Goal: Transaction & Acquisition: Purchase product/service

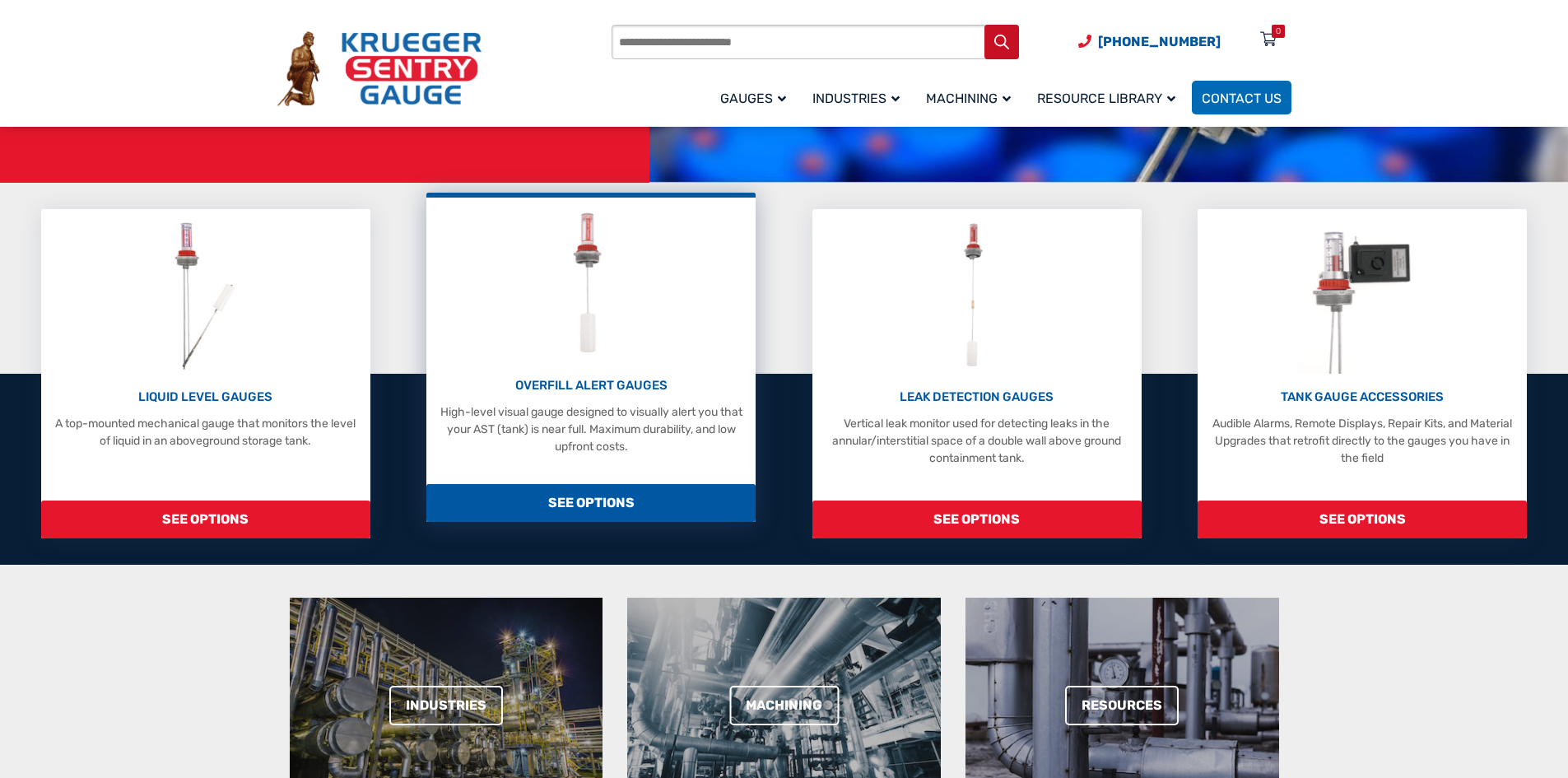
scroll to position [247, 0]
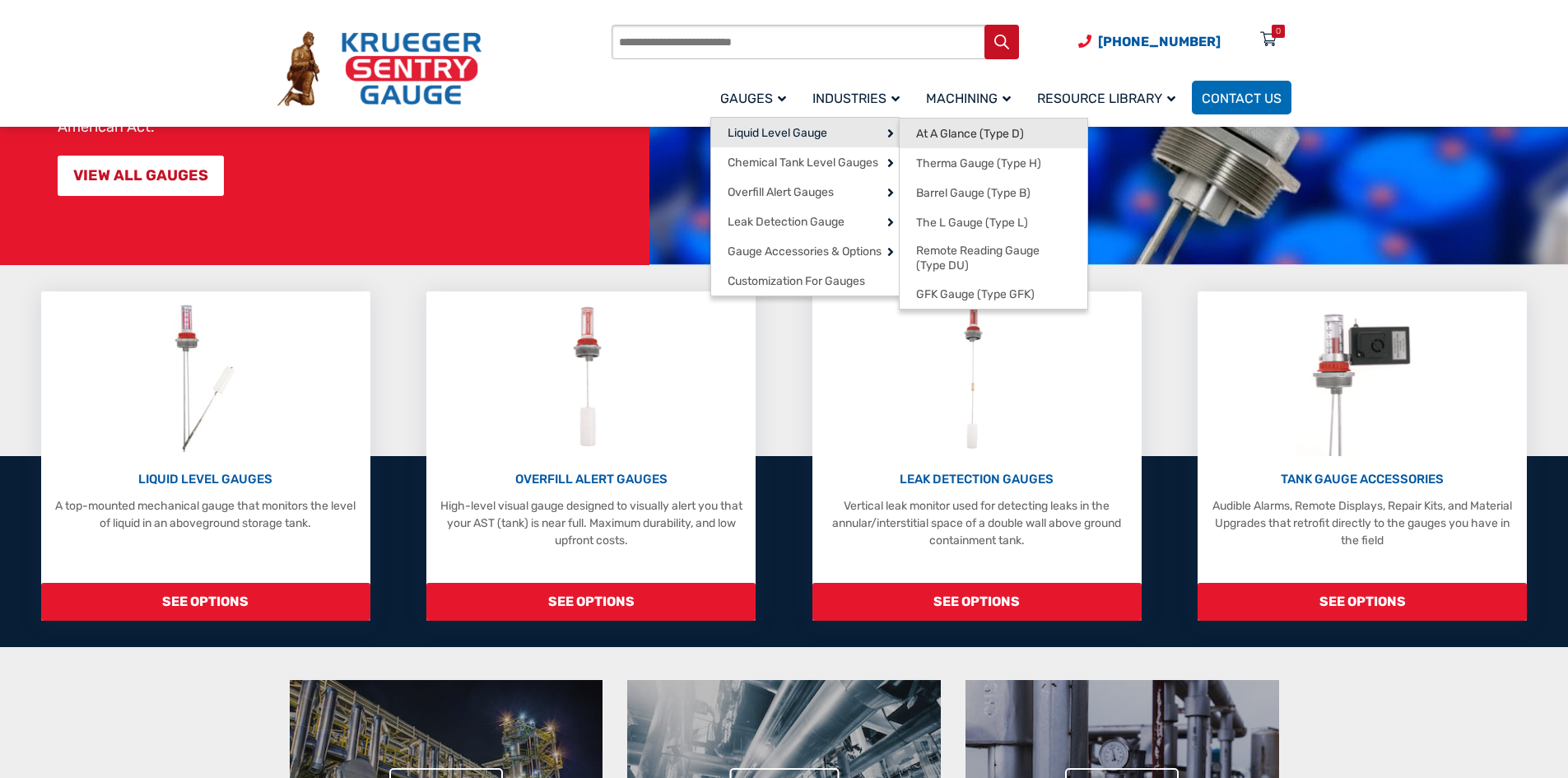
click at [950, 131] on span "At A Glance (Type D)" at bounding box center [970, 133] width 108 height 15
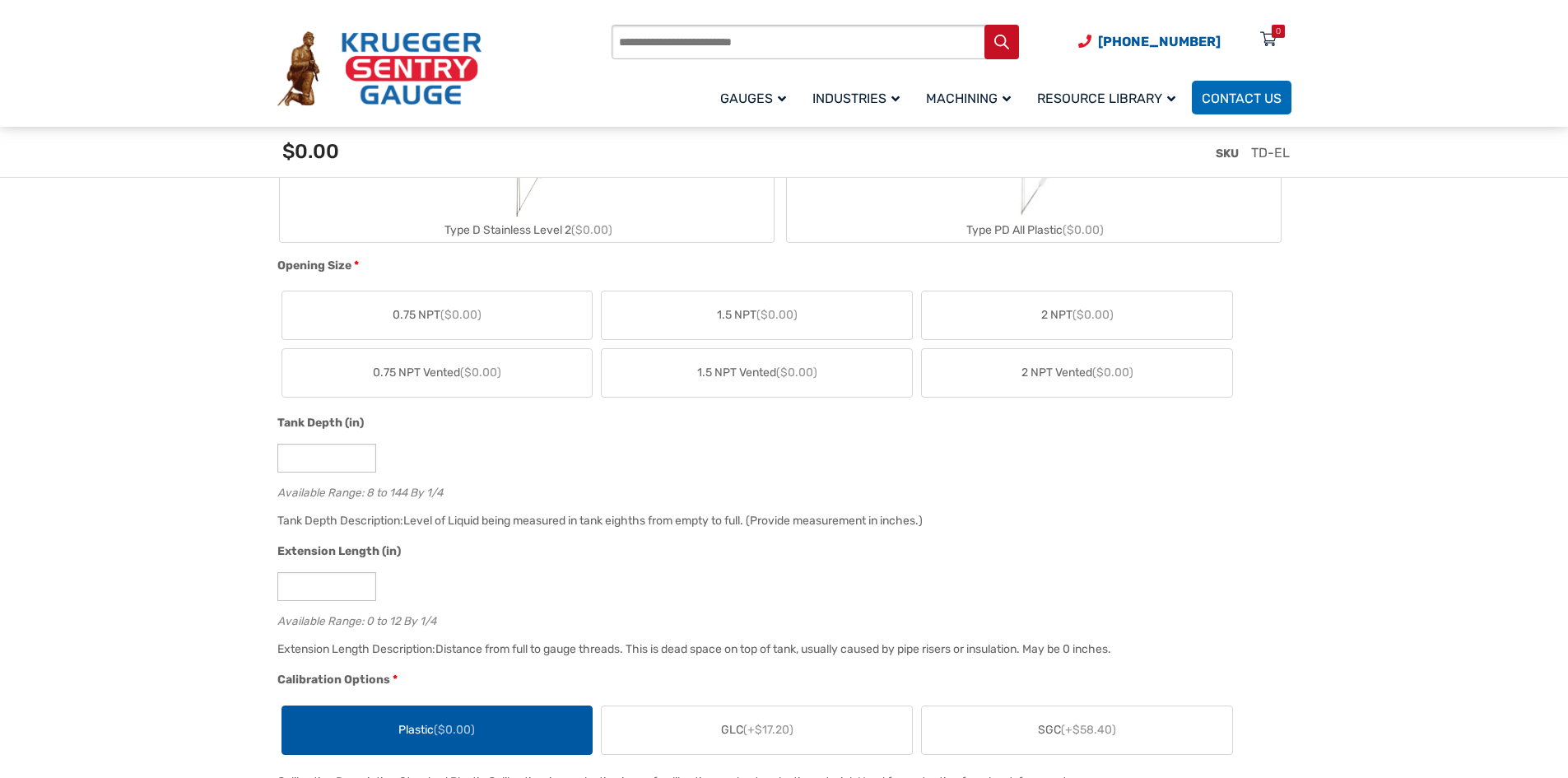
scroll to position [823, 0]
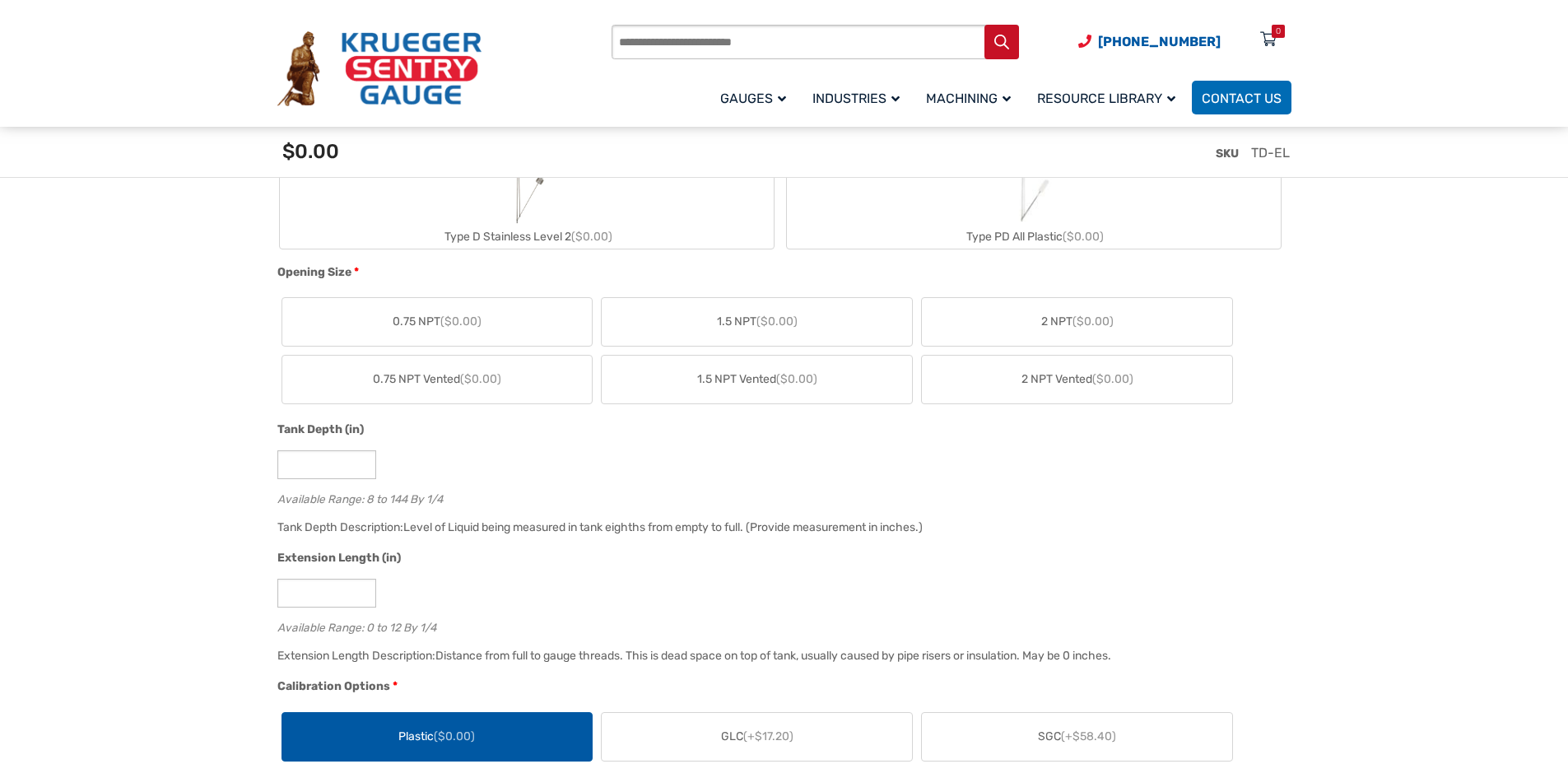
click at [1110, 315] on span "($0.00)" at bounding box center [1092, 321] width 41 height 14
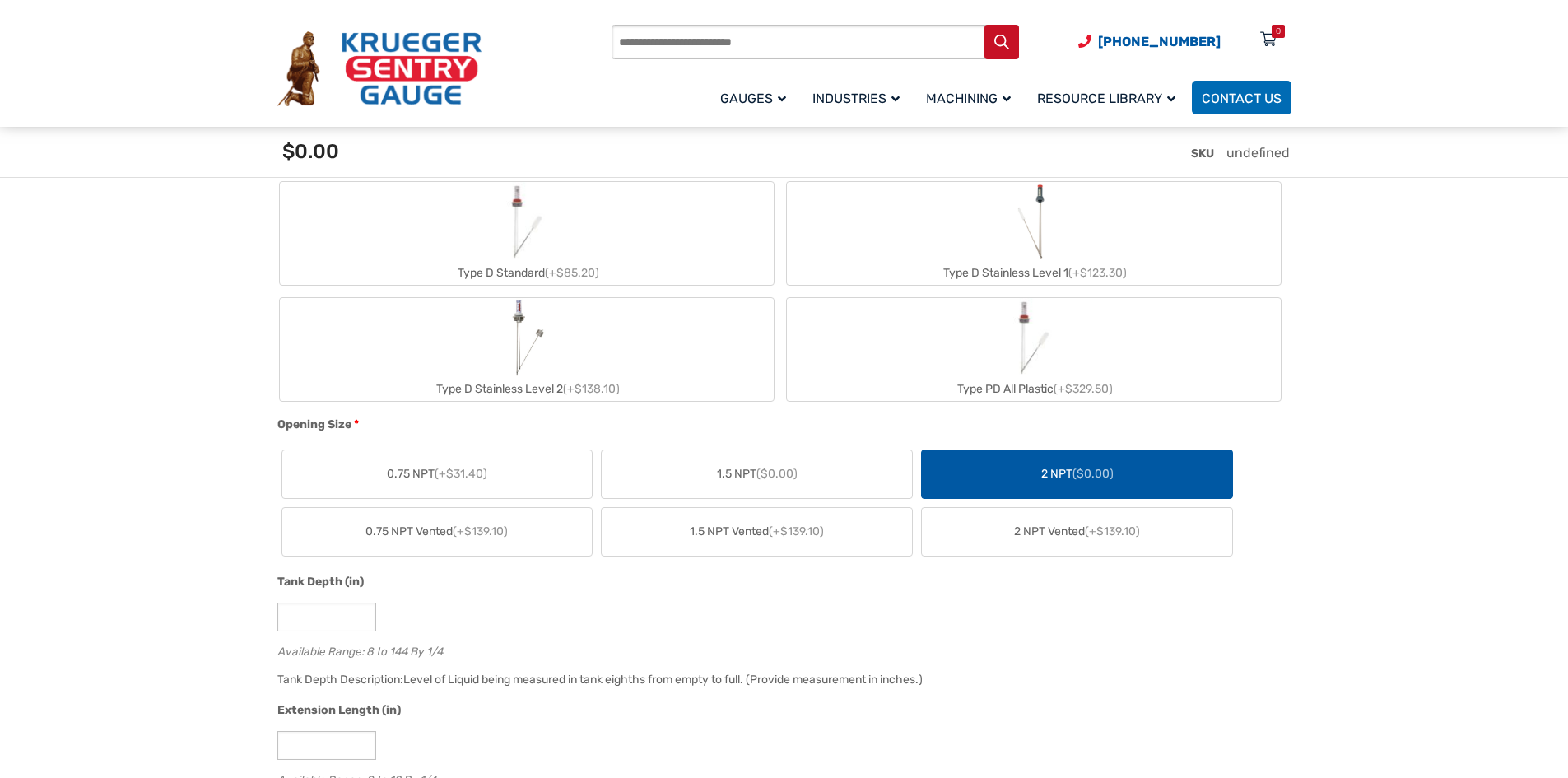
scroll to position [659, 0]
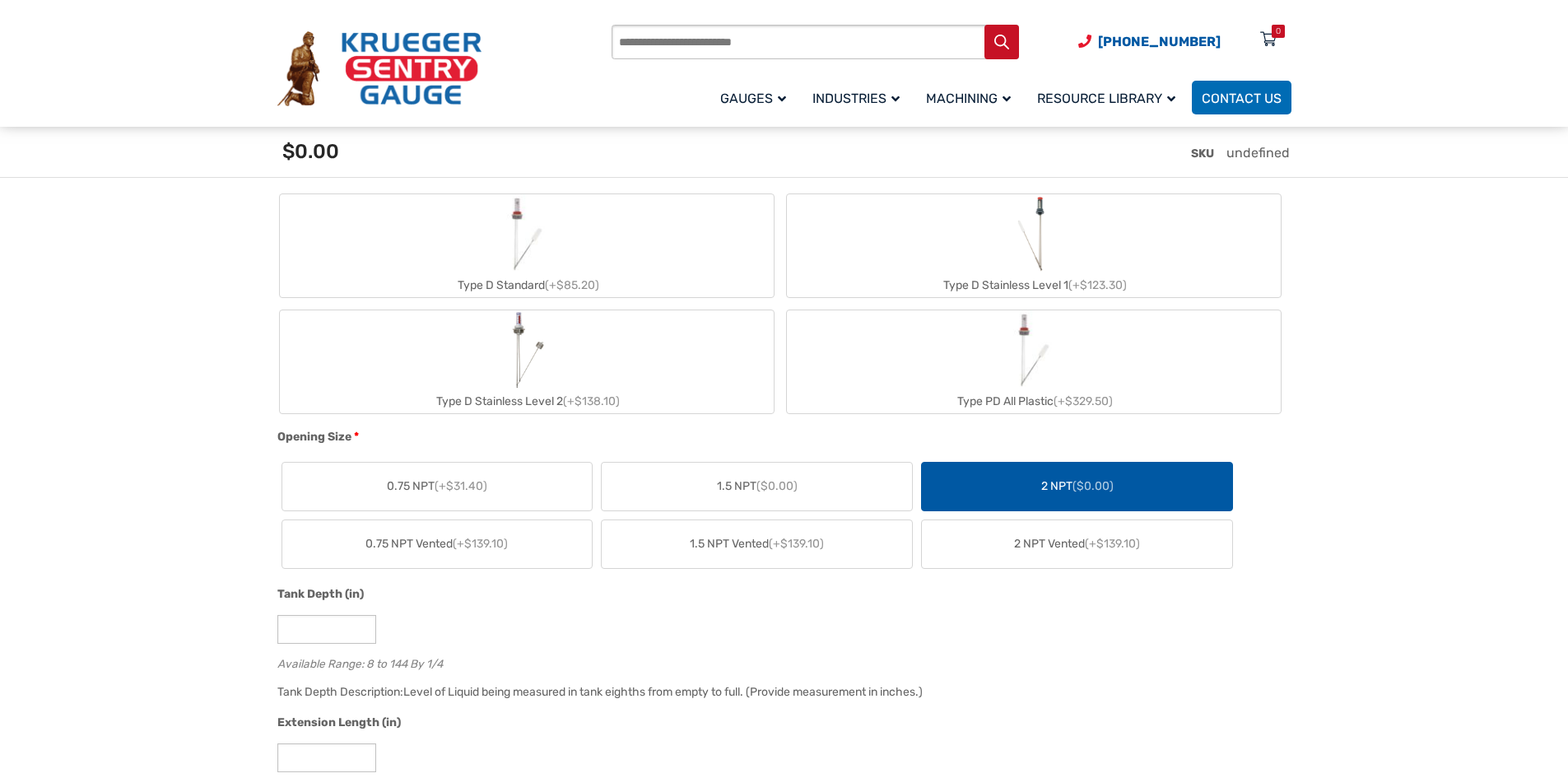
click at [550, 241] on img "Type D Standard" at bounding box center [527, 234] width 79 height 79
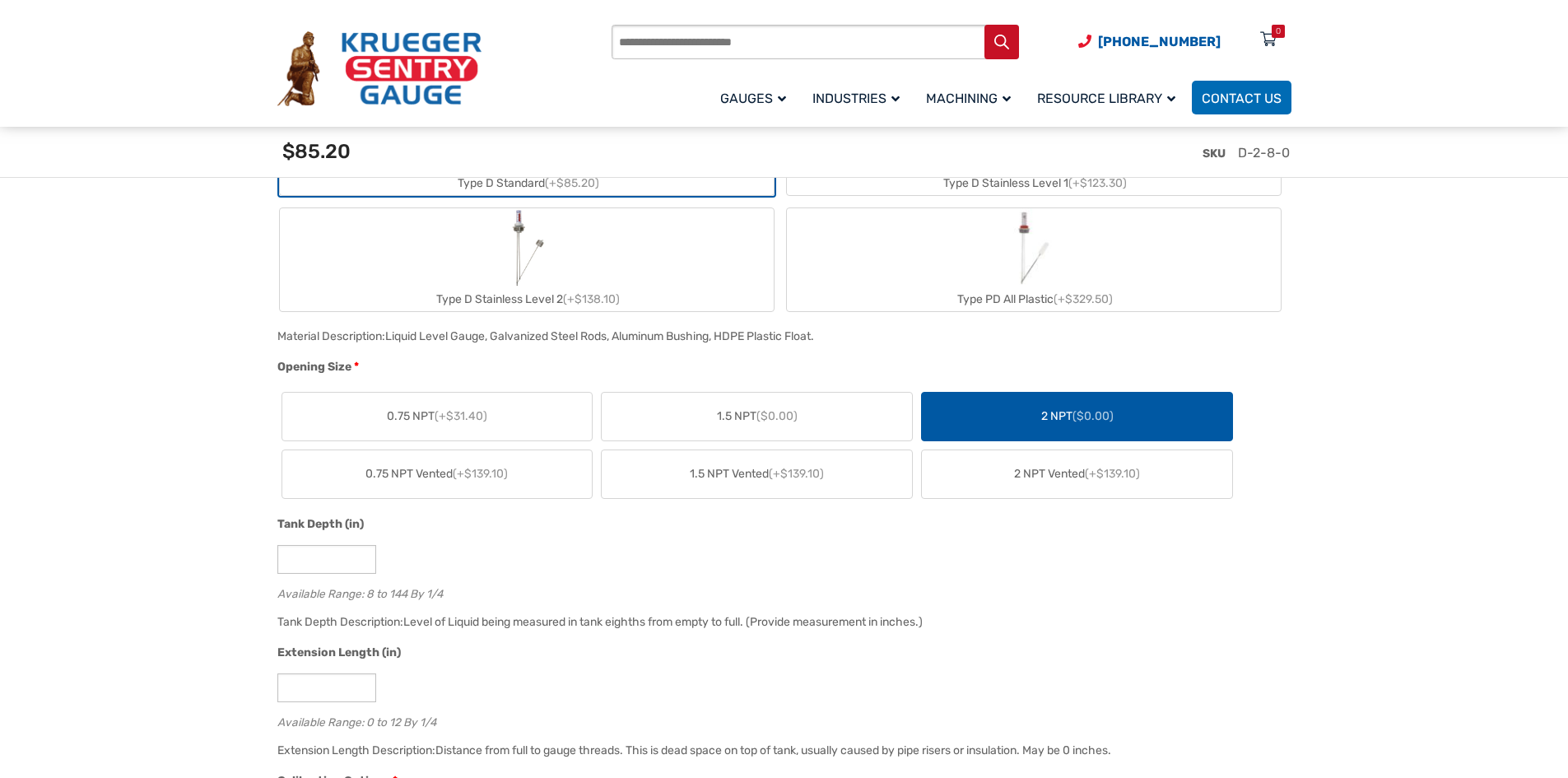
scroll to position [740, 0]
